Goal: Information Seeking & Learning: Learn about a topic

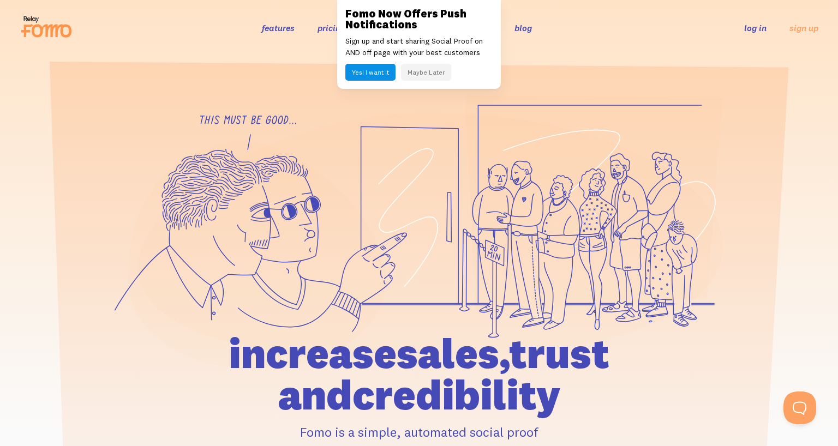
click at [333, 116] on icon at bounding box center [419, 232] width 609 height 275
click at [428, 75] on button "Maybe Later" at bounding box center [426, 72] width 50 height 17
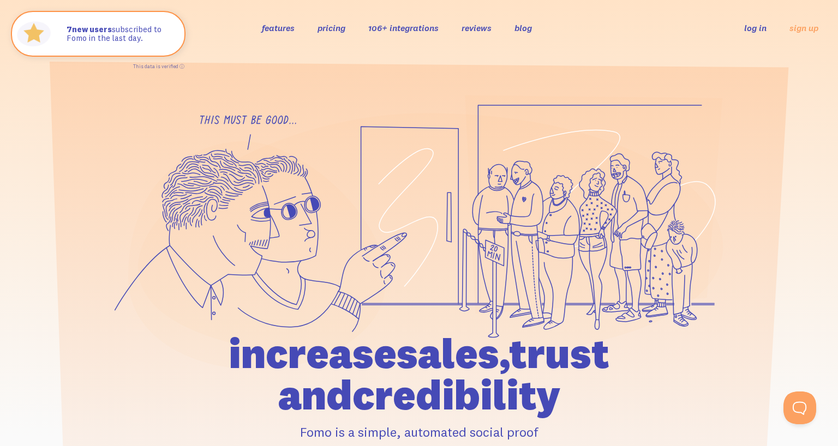
click at [388, 24] on link "106+ integrations" at bounding box center [403, 27] width 70 height 11
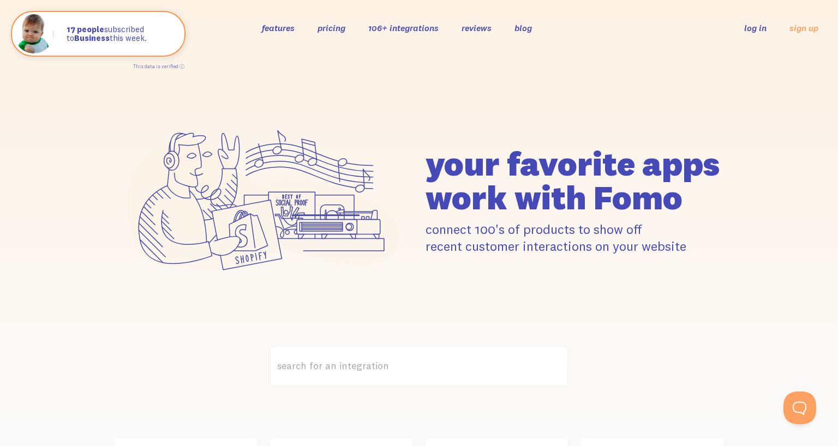
click at [270, 28] on link "features" at bounding box center [278, 27] width 33 height 11
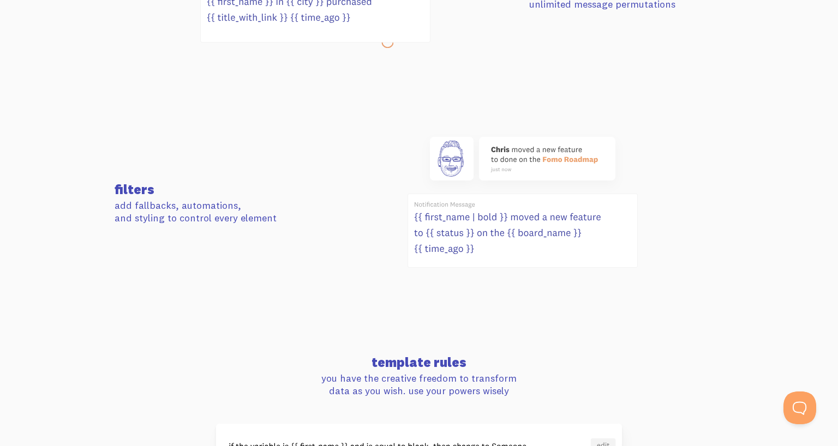
scroll to position [581, 0]
click at [553, 159] on icon at bounding box center [570, 161] width 55 height 7
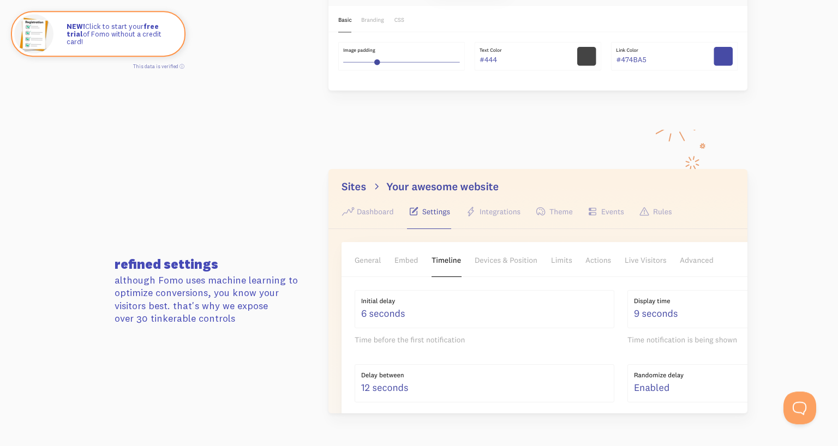
scroll to position [1568, 0]
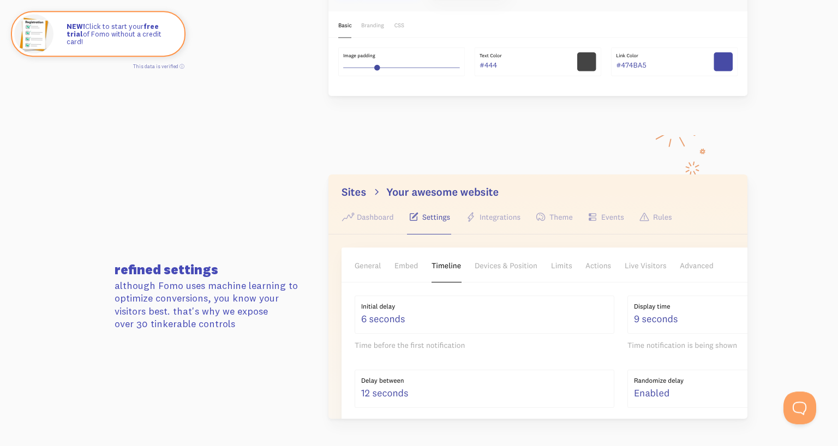
click at [497, 214] on img at bounding box center [537, 296] width 419 height 244
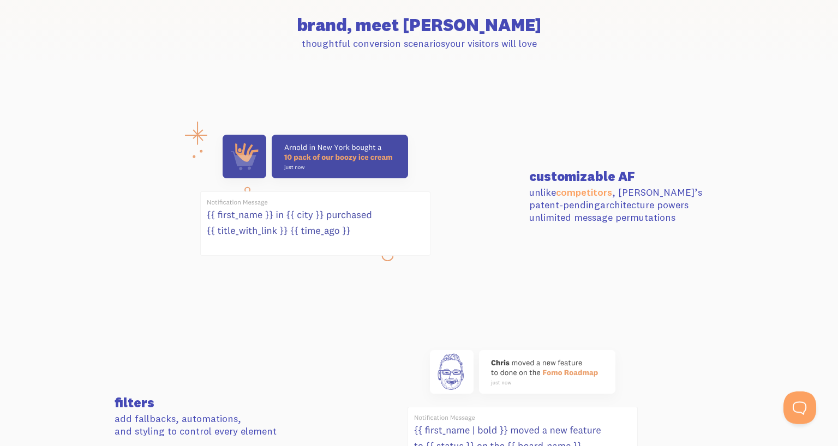
scroll to position [0, 0]
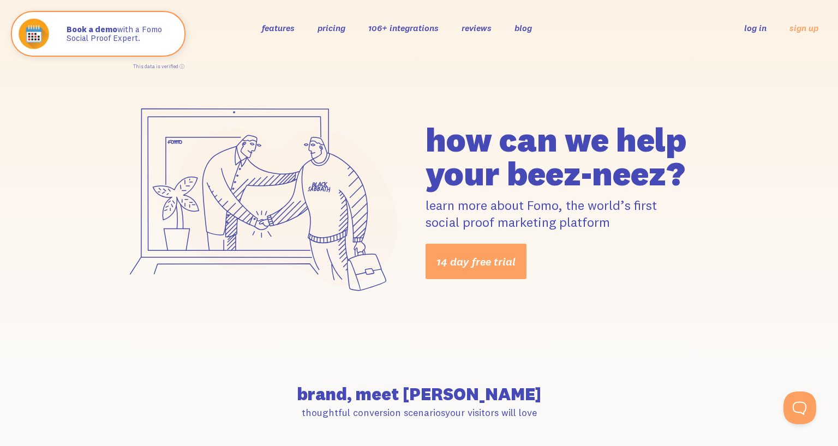
click at [335, 33] on link "pricing" at bounding box center [331, 27] width 28 height 11
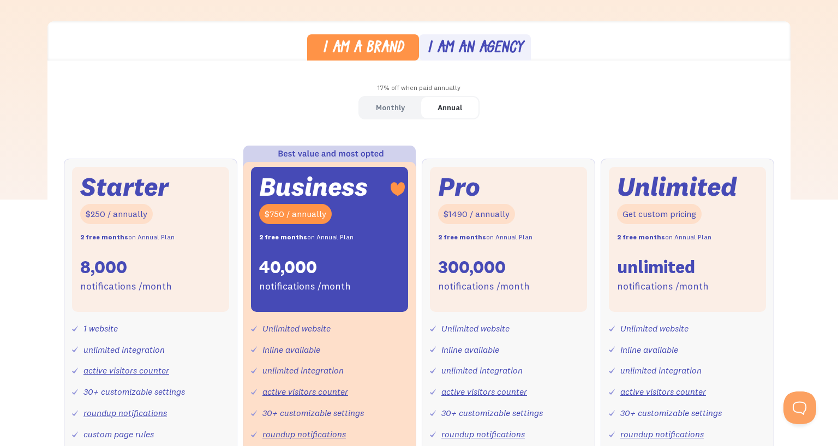
scroll to position [288, 0]
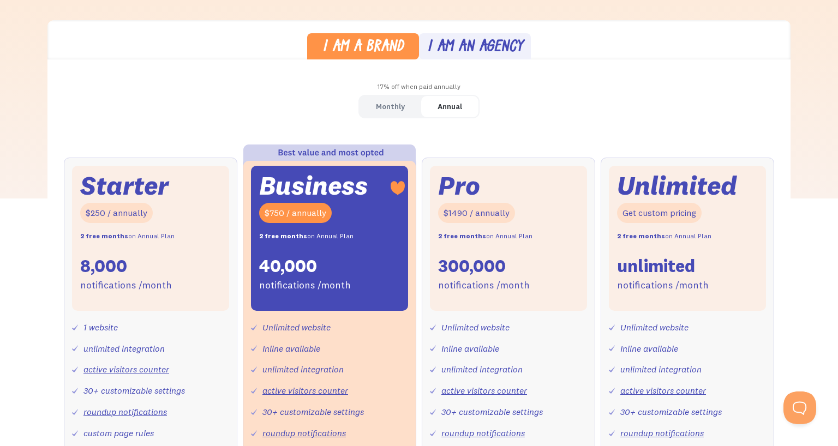
click at [393, 110] on div "Monthly" at bounding box center [390, 107] width 29 height 16
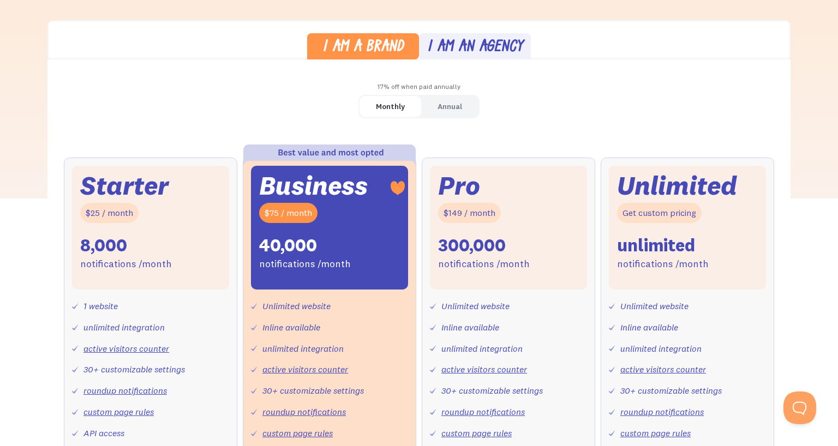
scroll to position [0, 0]
